Goal: Task Accomplishment & Management: Manage account settings

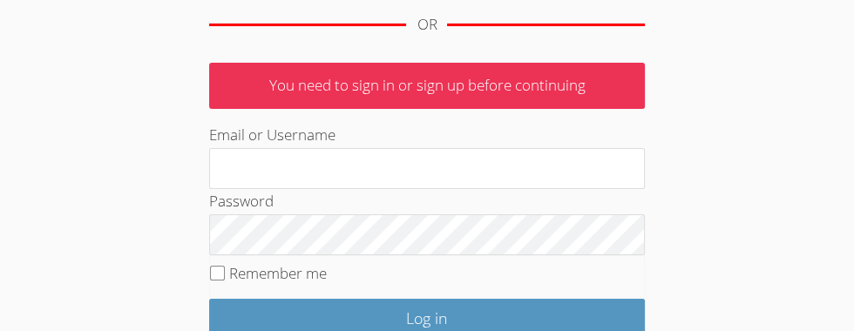
scroll to position [275, 0]
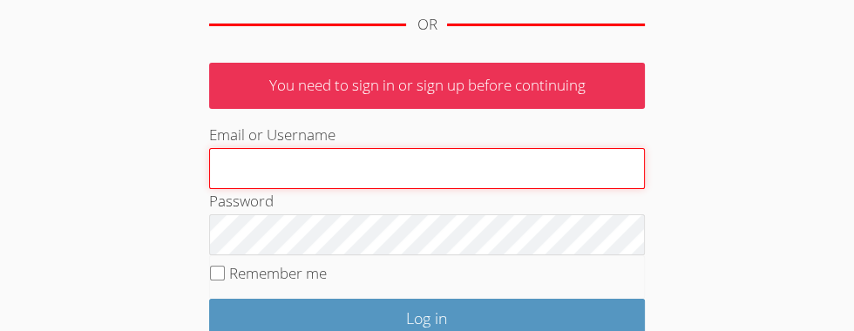
click at [365, 172] on input "Email or Username" at bounding box center [426, 169] width 435 height 42
type input "mahercourt60@gmail.com"
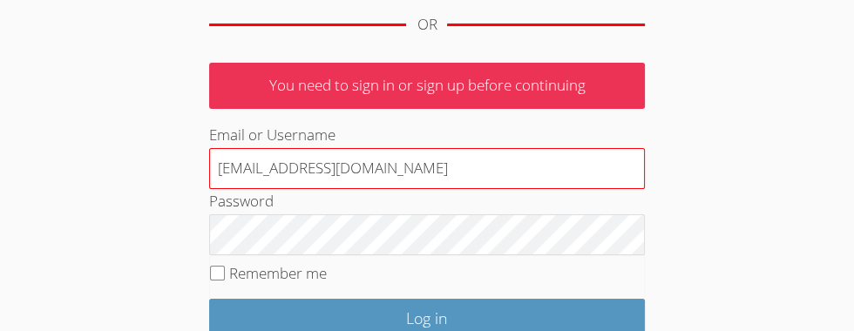
click at [209, 299] on input "Log in" at bounding box center [426, 319] width 435 height 41
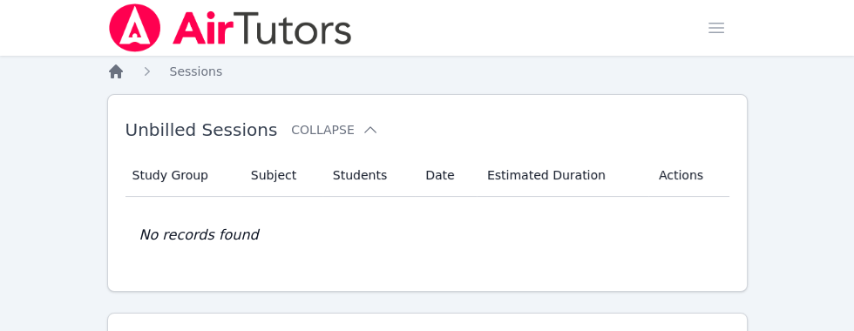
click at [116, 74] on icon "Breadcrumb" at bounding box center [115, 71] width 17 height 17
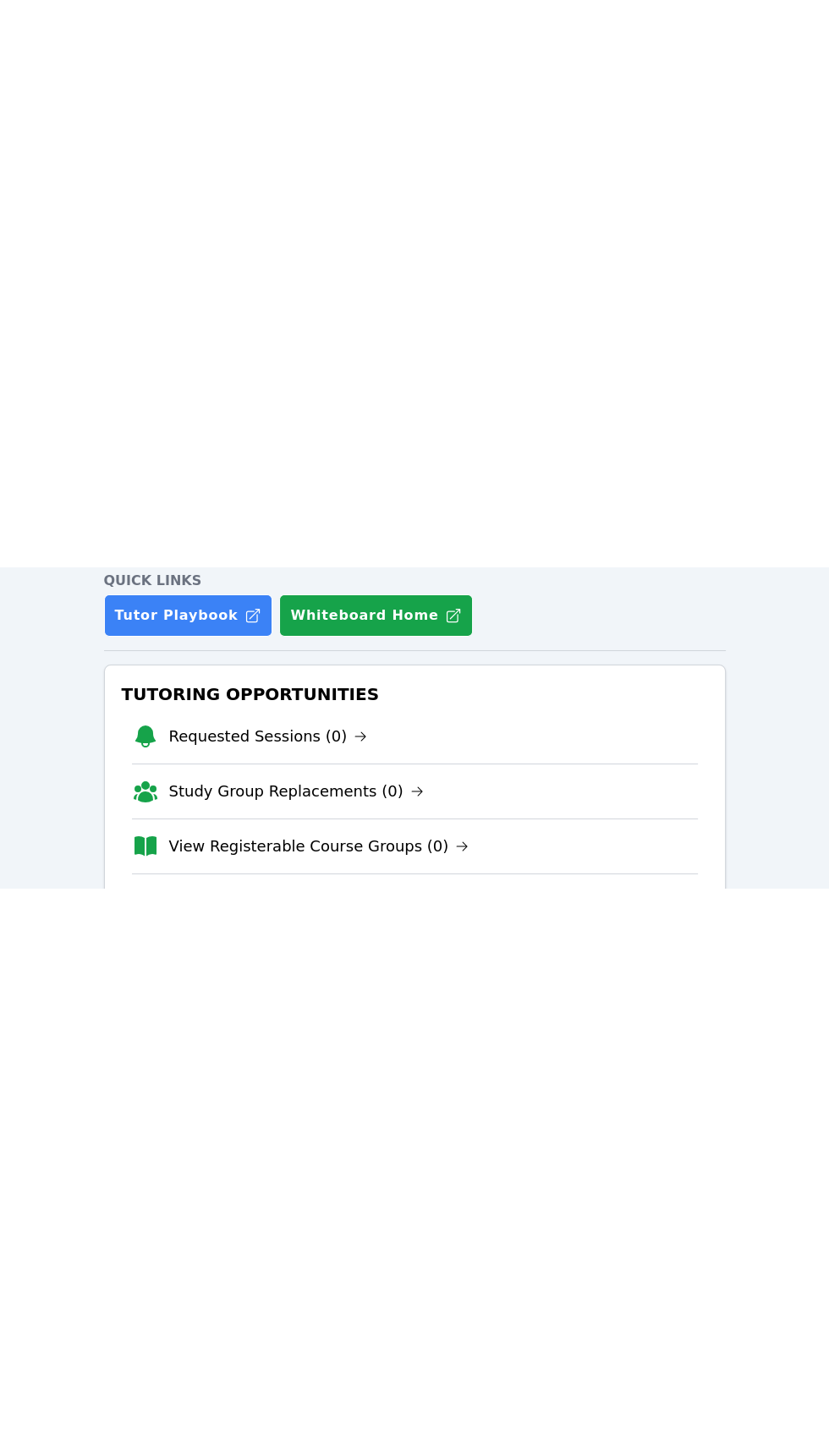
scroll to position [162, 0]
